Goal: Transaction & Acquisition: Purchase product/service

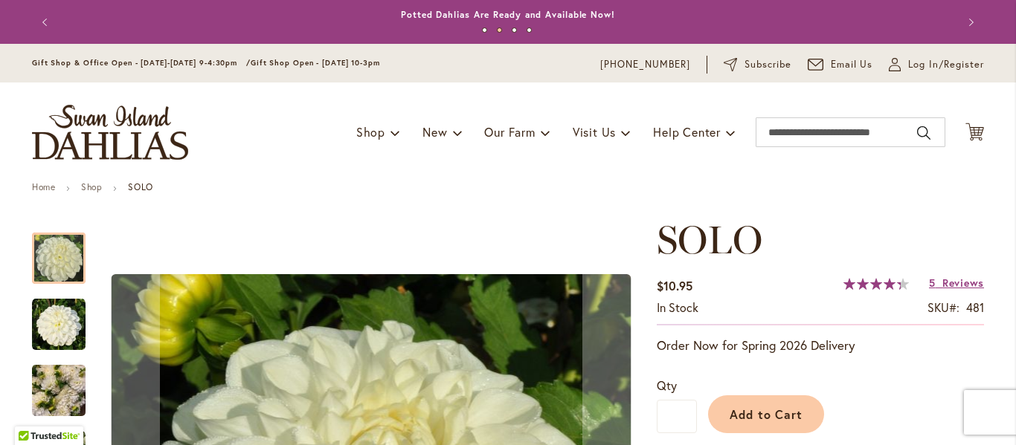
click at [782, 110] on div "Toggle Nav Shop Dahlia Tubers Collections Fresh Cut Dahlias Gardening Supplies …" at bounding box center [508, 133] width 982 height 100
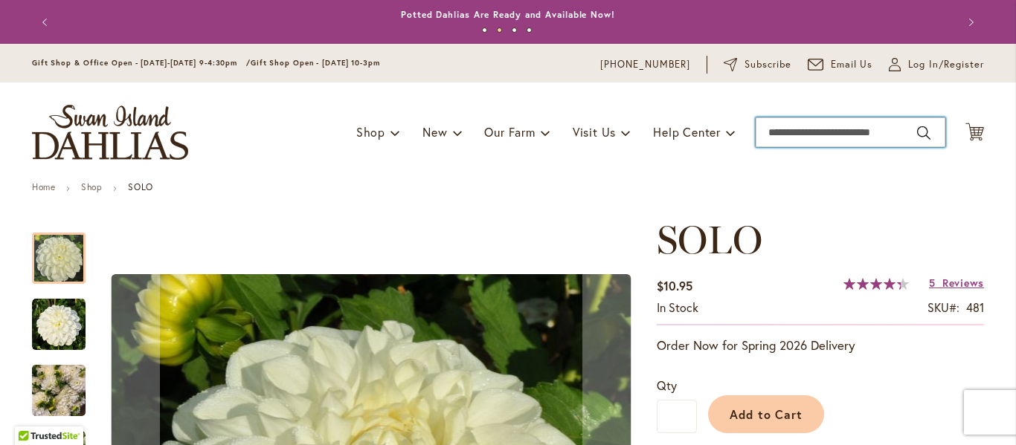
click at [783, 120] on input "Search" at bounding box center [851, 133] width 190 height 30
type input "**********"
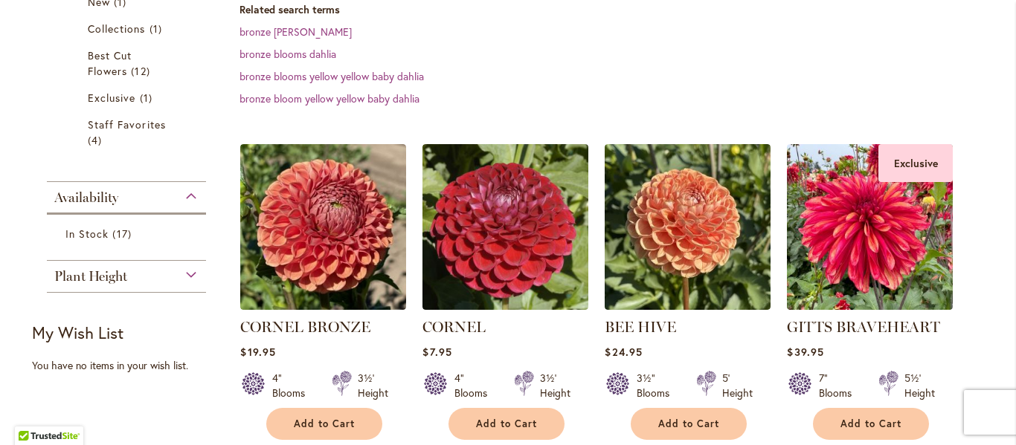
scroll to position [357, 0]
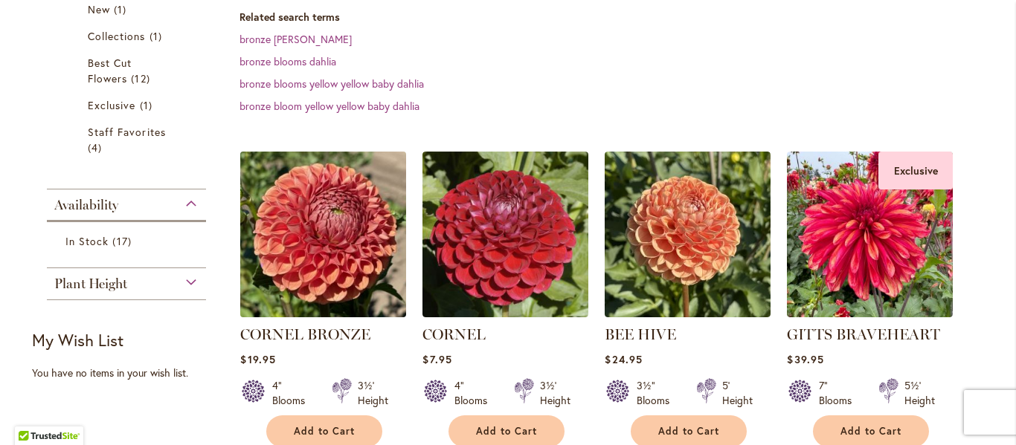
click at [292, 174] on img at bounding box center [323, 234] width 174 height 174
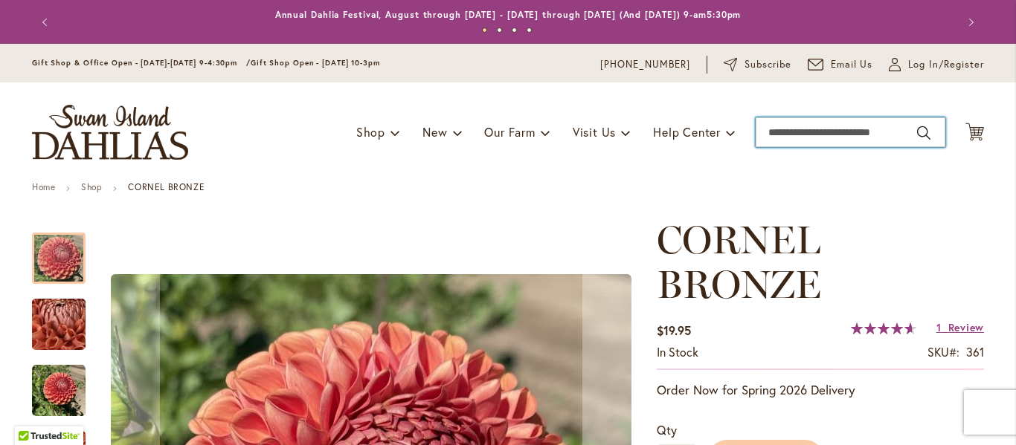
click at [863, 128] on input "Search" at bounding box center [851, 133] width 190 height 30
type input "*******"
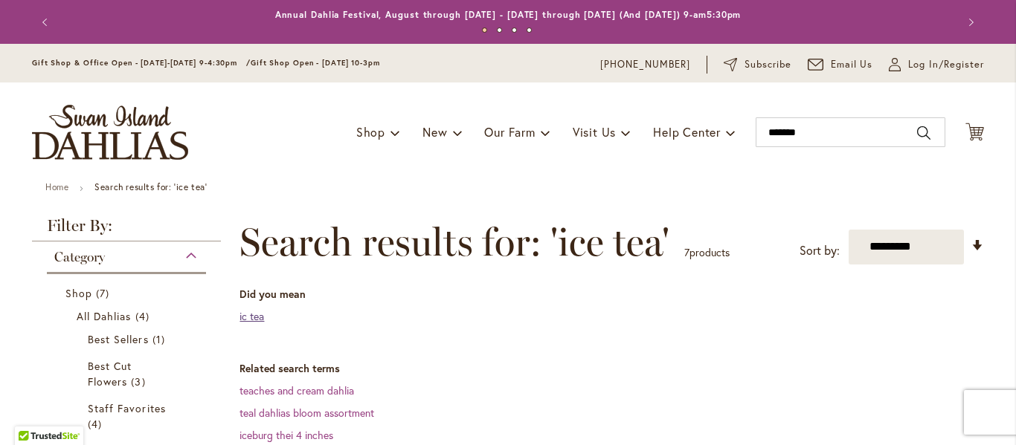
click at [241, 313] on link "ic tea" at bounding box center [251, 316] width 25 height 14
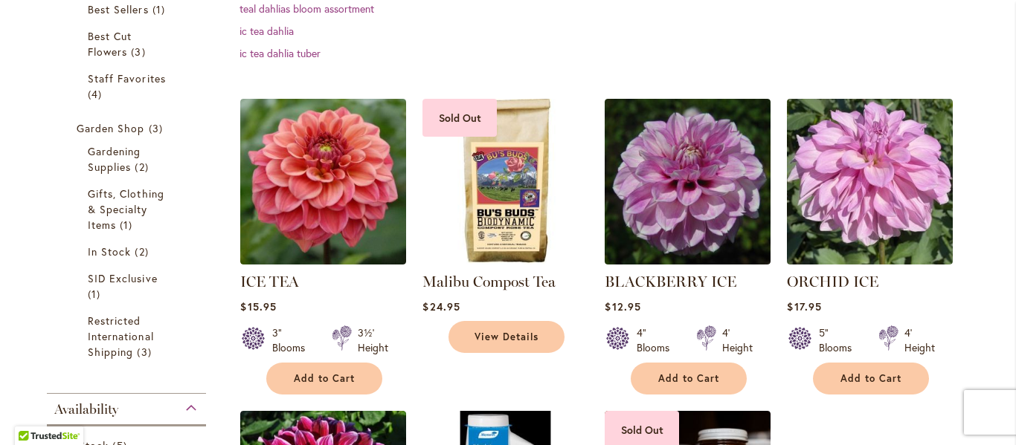
scroll to position [332, 0]
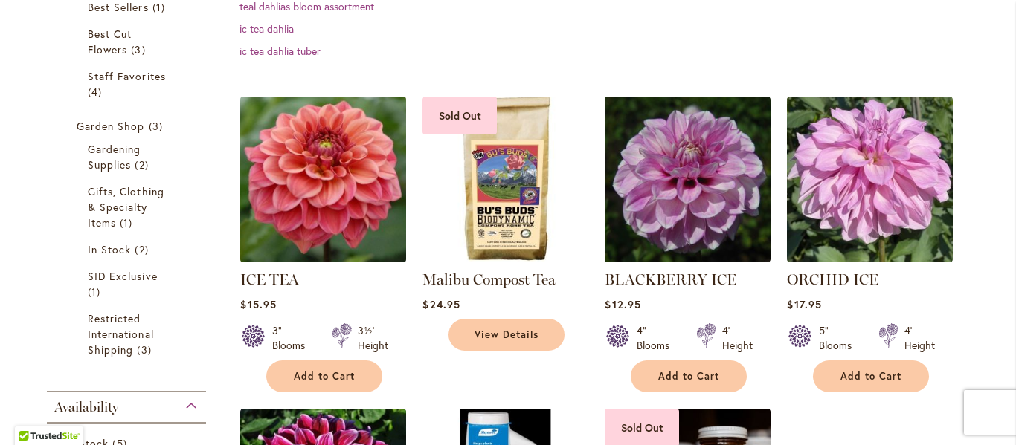
click at [341, 162] on img at bounding box center [323, 179] width 174 height 174
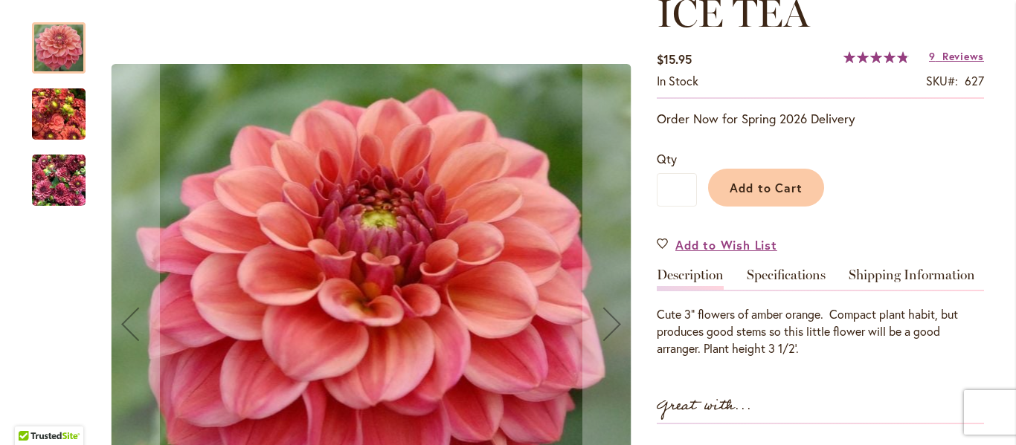
scroll to position [287, 0]
